Goal: Task Accomplishment & Management: Manage account settings

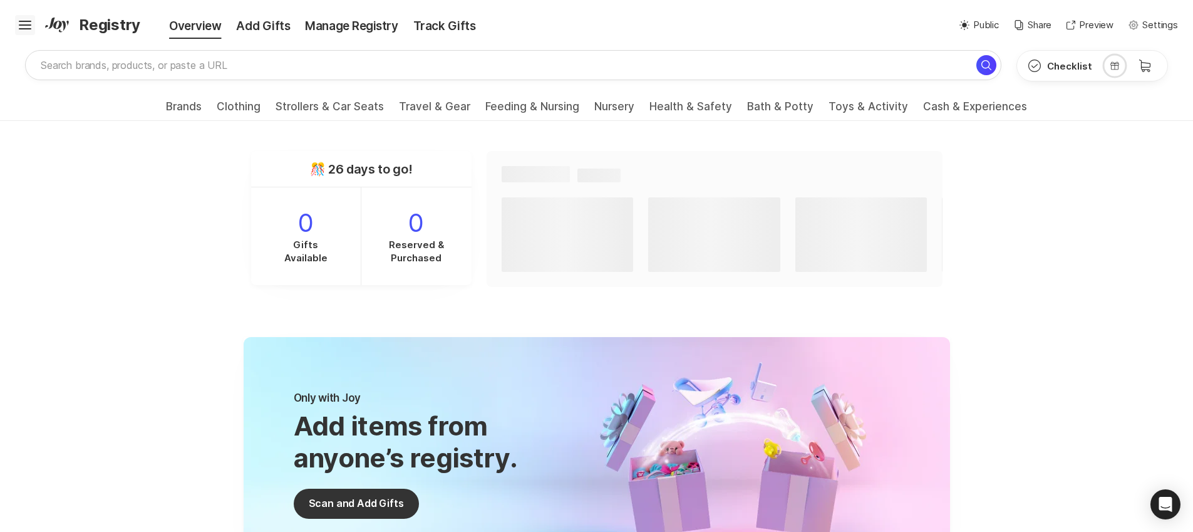
click at [33, 28] on icon "Hamburger" at bounding box center [25, 25] width 20 height 20
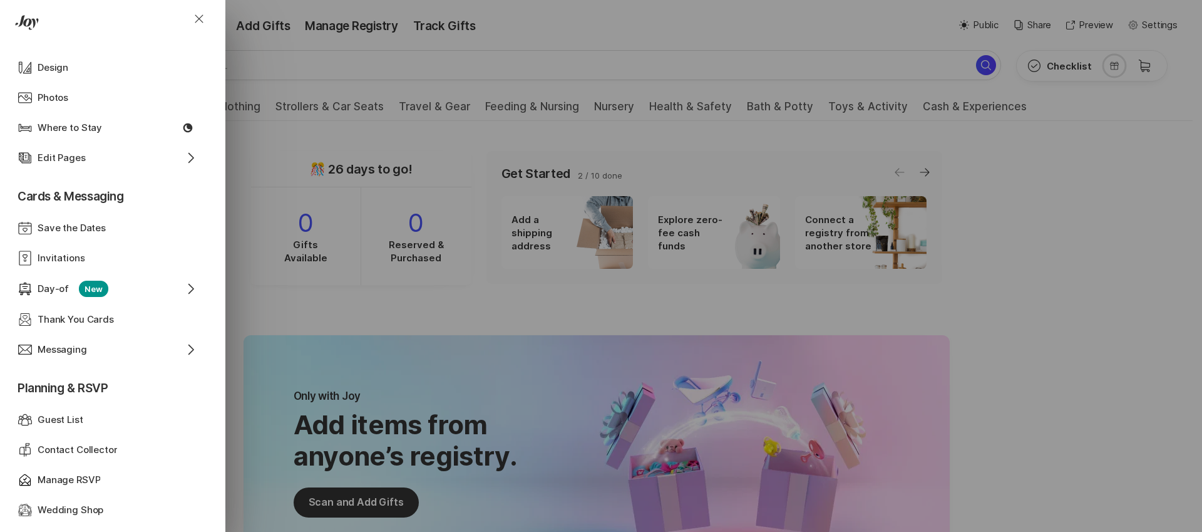
scroll to position [356, 0]
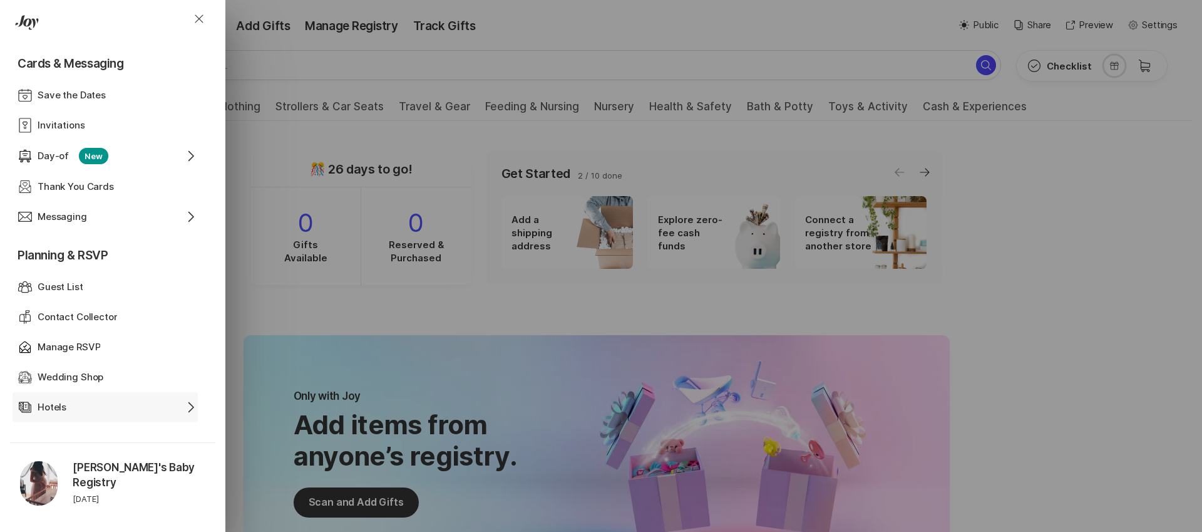
click at [131, 414] on div "Edit Pages Hotels Chevron Right" at bounding box center [108, 407] width 180 height 30
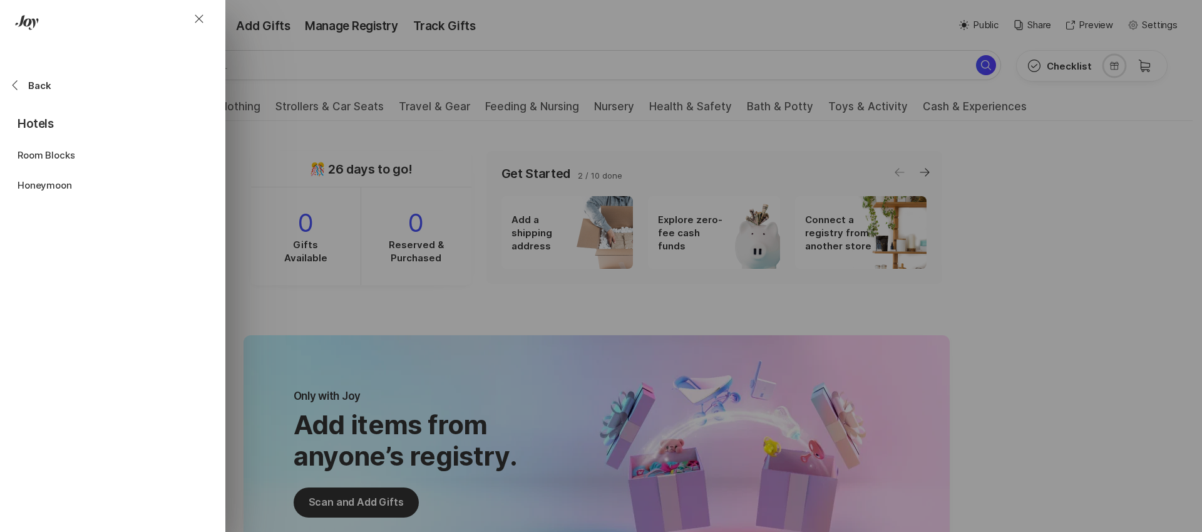
click at [50, 123] on p "Hotels" at bounding box center [110, 120] width 185 height 40
click at [34, 97] on div "Chevron Back Back" at bounding box center [110, 85] width 200 height 28
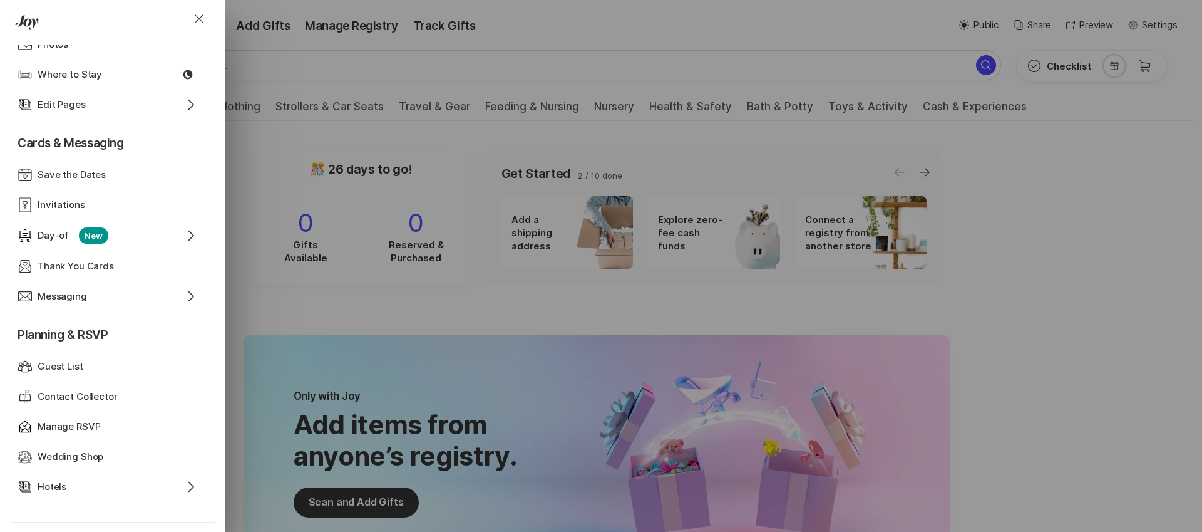
scroll to position [8, 0]
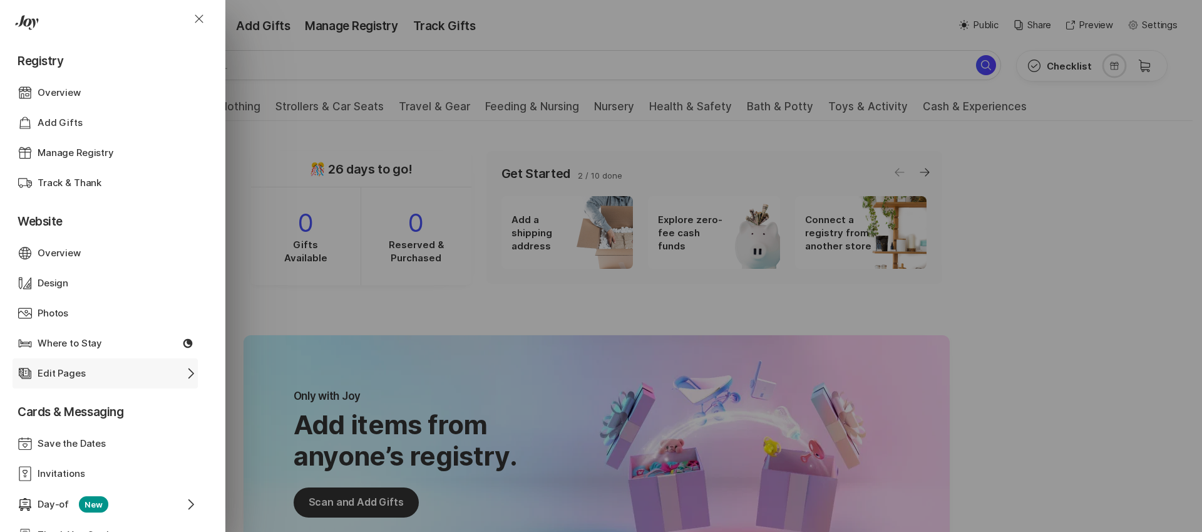
click at [103, 366] on div "Edit Pages" at bounding box center [105, 373] width 135 height 14
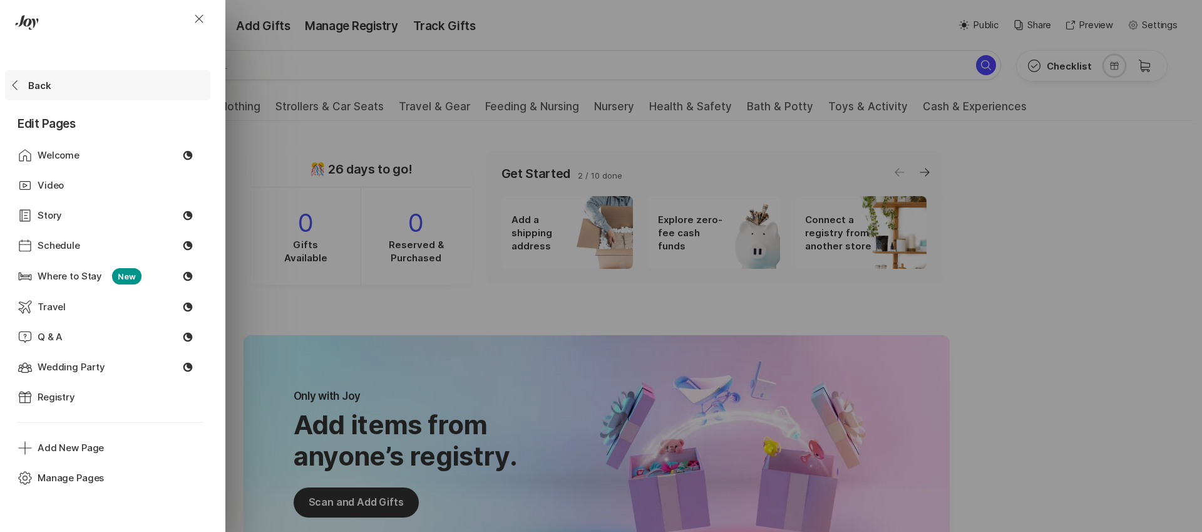
click at [26, 86] on div "Chevron Back Back" at bounding box center [110, 85] width 200 height 28
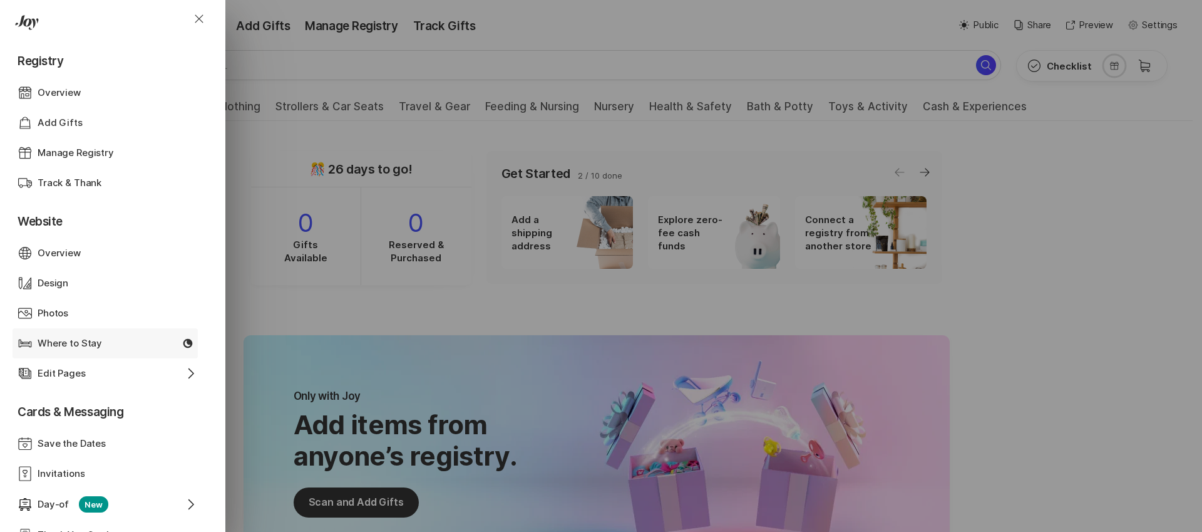
click at [100, 346] on div "Where to Stay" at bounding box center [105, 343] width 135 height 14
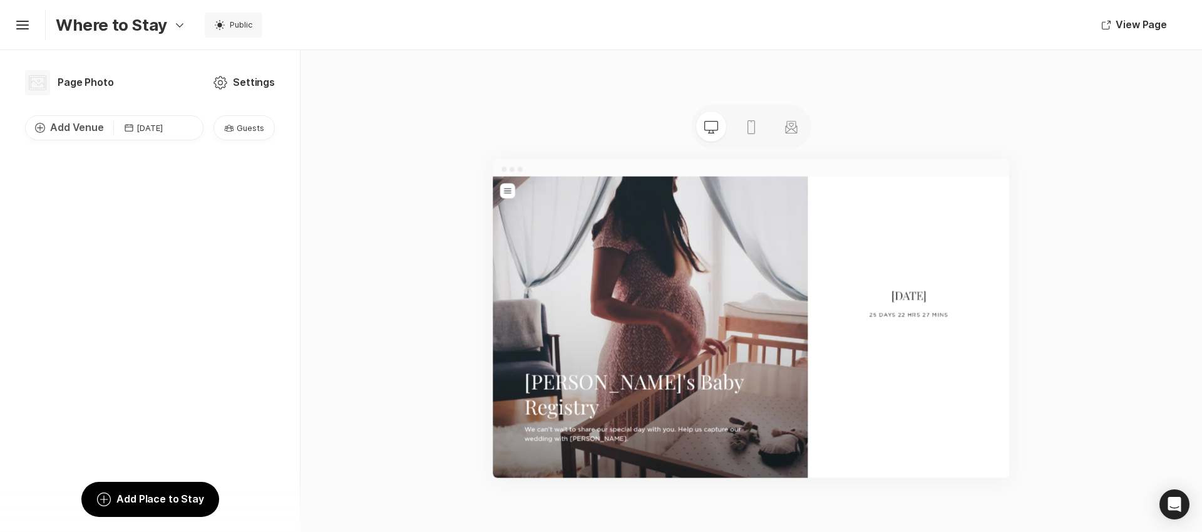
click at [75, 129] on button "Add Circle Add Venue" at bounding box center [70, 128] width 88 height 20
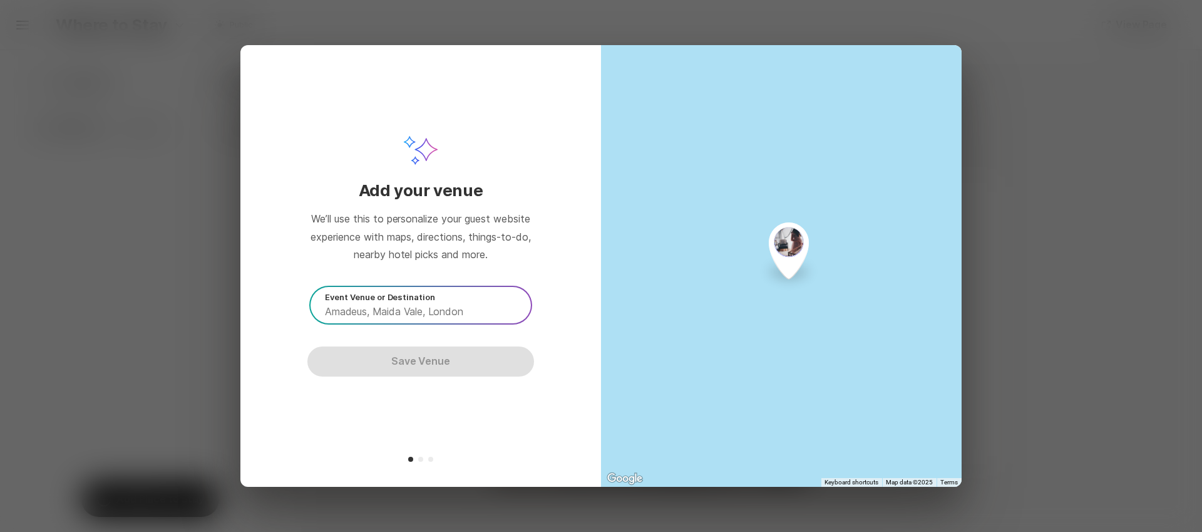
click at [368, 302] on p "Event Venue or Destination" at bounding box center [423, 296] width 197 height 11
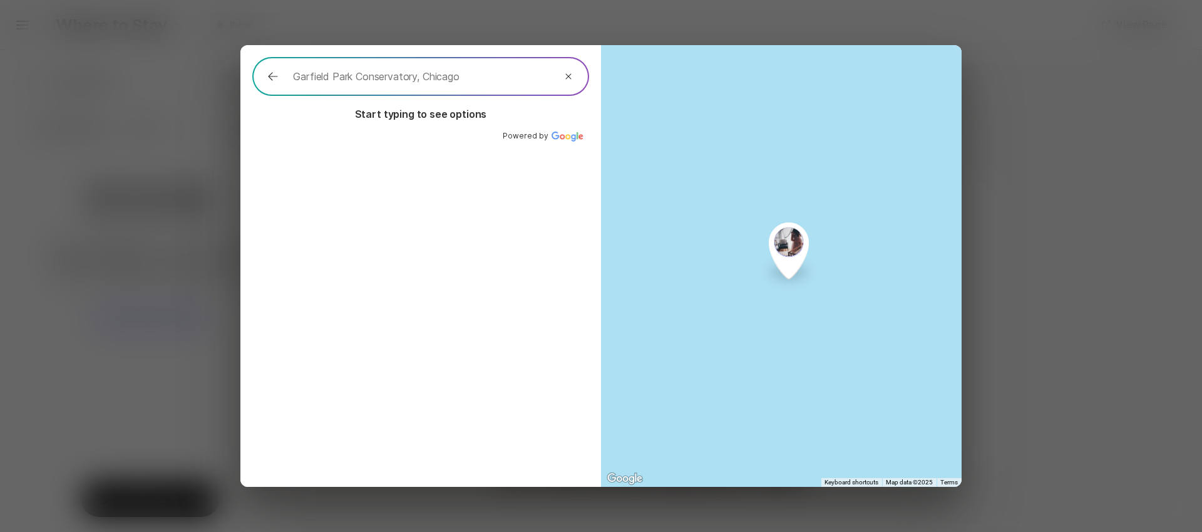
click at [1019, 135] on div "Joy Ai V2 Add your venue We’ll use this to personalize your guest website exper…" at bounding box center [601, 266] width 1202 height 532
